Goal: Task Accomplishment & Management: Use online tool/utility

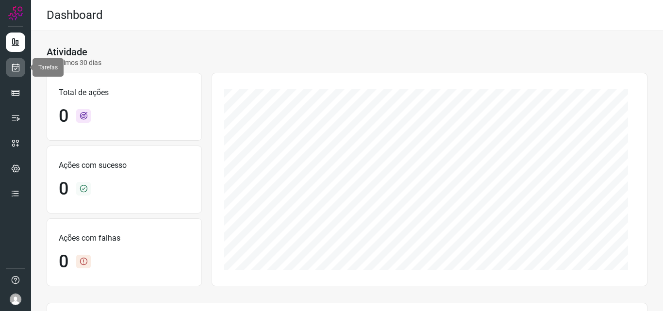
click at [22, 66] on link at bounding box center [15, 67] width 19 height 19
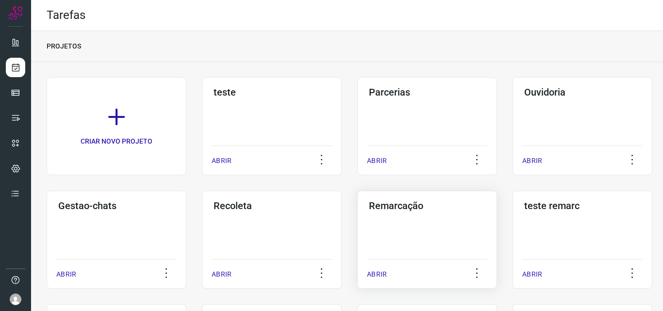
click at [421, 250] on div "Remarcação ABRIR" at bounding box center [427, 240] width 140 height 98
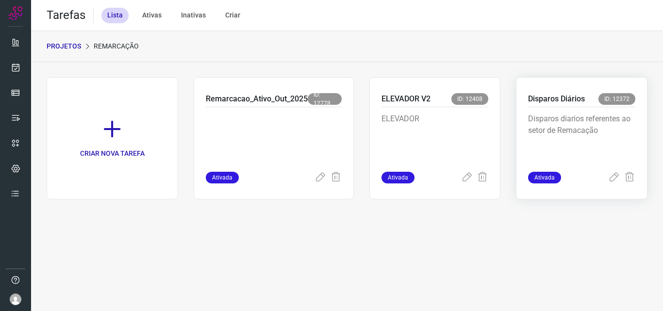
click at [578, 122] on p "Disparos diarios referentes ao setor de Remacação" at bounding box center [581, 137] width 107 height 49
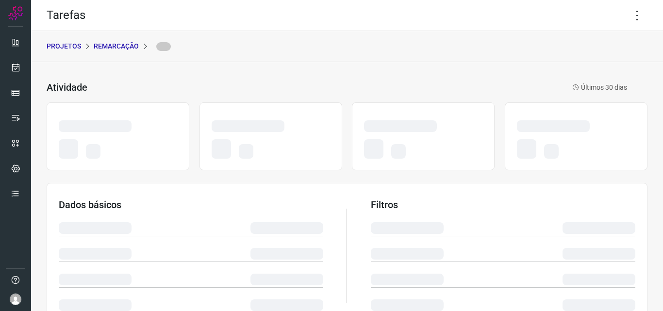
drag, startPoint x: 635, startPoint y: 0, endPoint x: 330, endPoint y: 53, distance: 309.0
click at [330, 53] on div "PROJETOS Remarcação" at bounding box center [347, 46] width 632 height 31
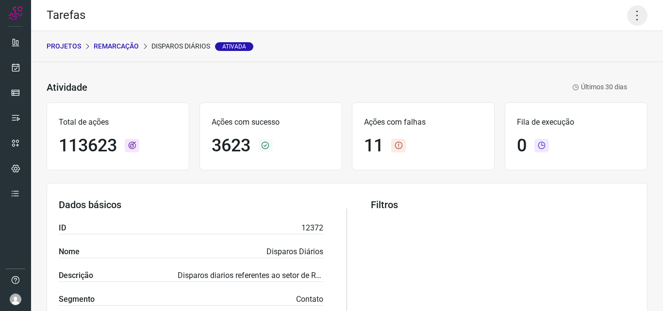
click at [632, 10] on icon at bounding box center [637, 15] width 20 height 20
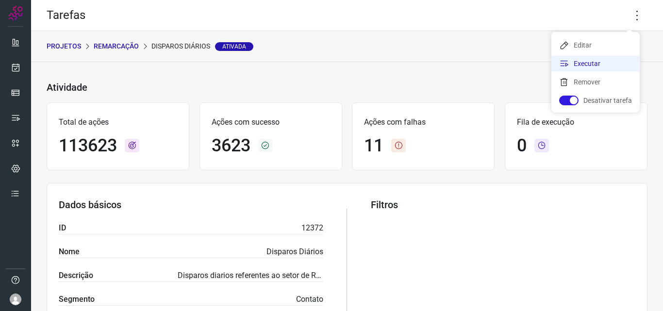
click at [605, 60] on li "Executar" at bounding box center [596, 64] width 88 height 16
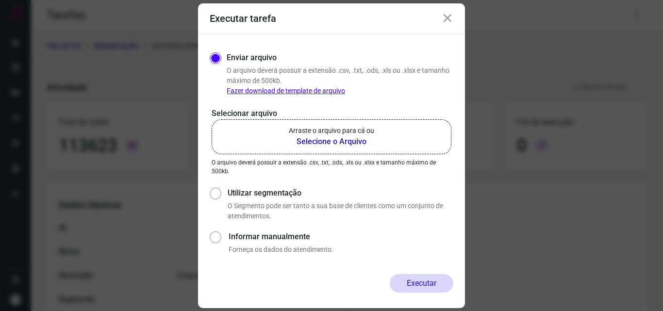
click at [325, 131] on p "Arraste o arquivo para cá ou" at bounding box center [331, 131] width 85 height 10
click at [0, 0] on input "Arraste o arquivo para cá ou Selecione o Arquivo" at bounding box center [0, 0] width 0 height 0
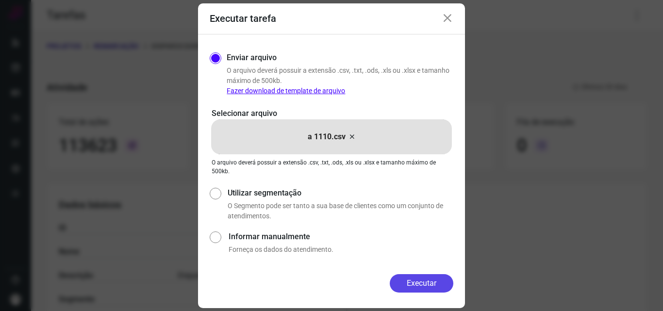
click at [440, 285] on button "Executar" at bounding box center [422, 283] width 64 height 18
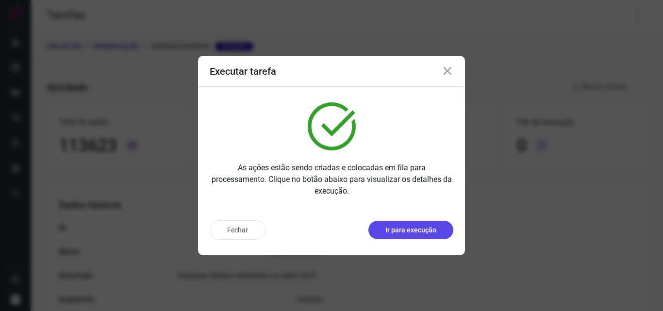
click at [440, 235] on button "Ir para execução" at bounding box center [410, 230] width 85 height 18
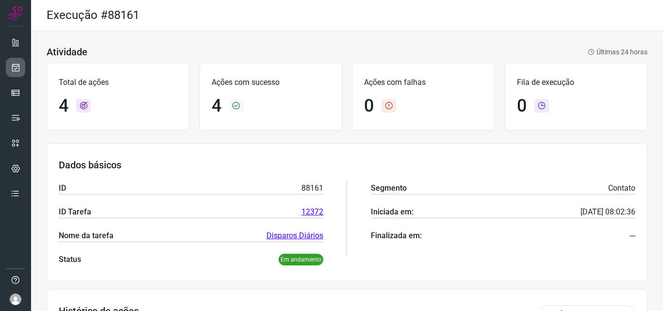
click at [23, 70] on link at bounding box center [15, 67] width 19 height 19
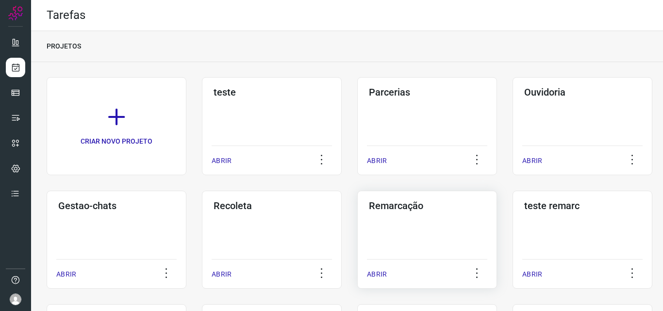
click at [412, 217] on div "Remarcação ABRIR" at bounding box center [427, 240] width 140 height 98
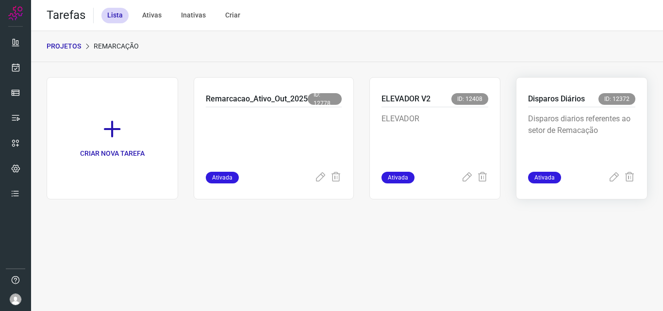
click at [567, 126] on p "Disparos diarios referentes ao setor de Remacação" at bounding box center [581, 137] width 107 height 49
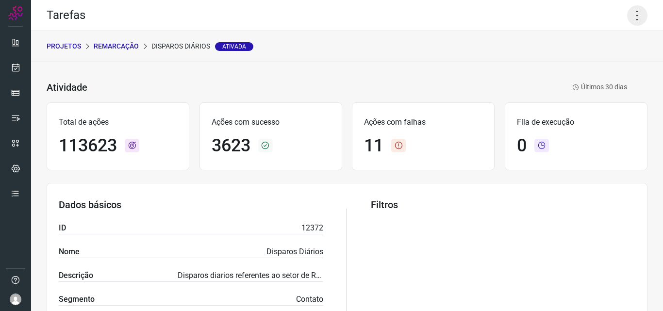
click at [629, 13] on icon at bounding box center [637, 15] width 20 height 20
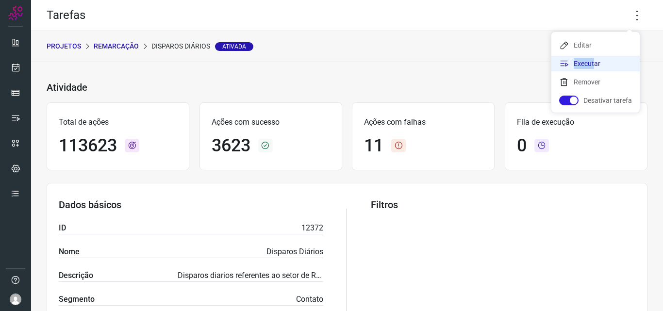
click at [591, 59] on li "Executar" at bounding box center [596, 64] width 88 height 16
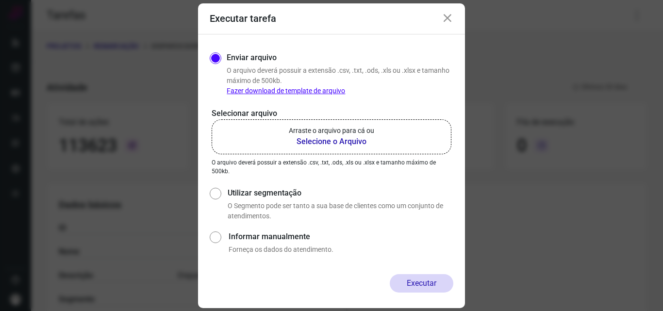
click at [354, 130] on p "Arraste o arquivo para cá ou" at bounding box center [331, 131] width 85 height 10
click at [0, 0] on input "Arraste o arquivo para cá ou Selecione o Arquivo" at bounding box center [0, 0] width 0 height 0
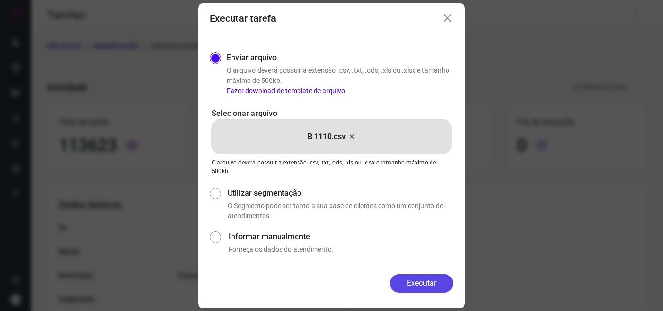
click at [408, 289] on button "Executar" at bounding box center [422, 283] width 64 height 18
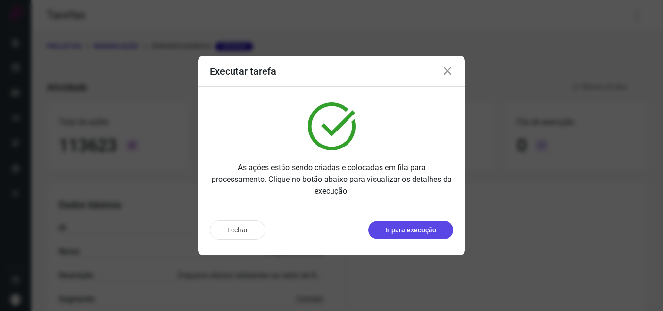
click at [436, 228] on p "Ir para execução" at bounding box center [410, 230] width 51 height 10
